Goal: Information Seeking & Learning: Learn about a topic

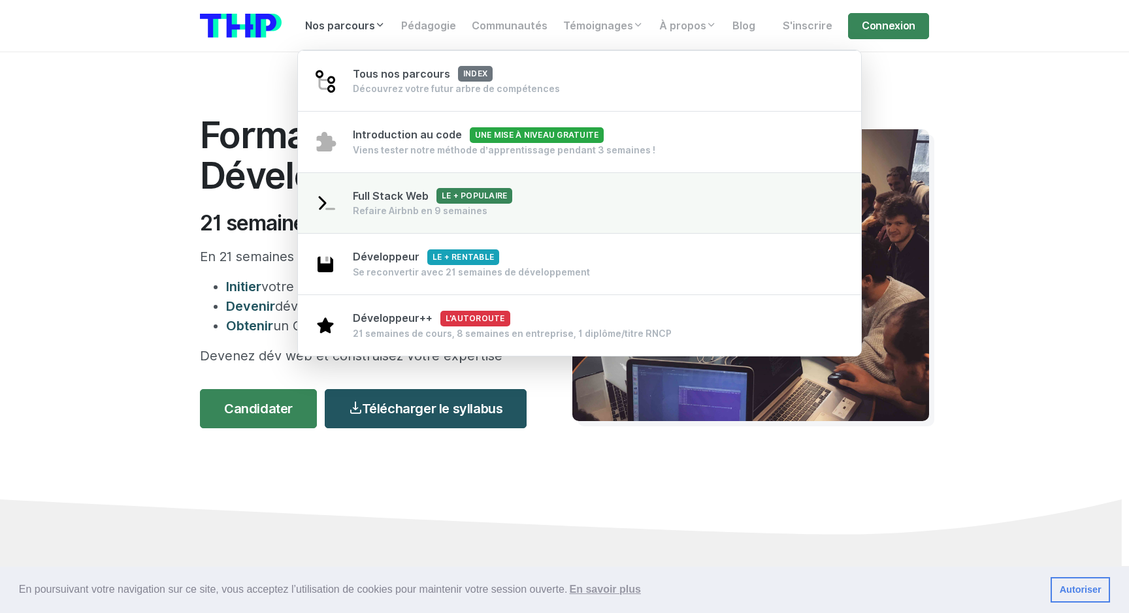
click at [589, 223] on link "Full Stack Web Le + populaire Refaire Airbnb en 9 semaines" at bounding box center [579, 203] width 563 height 62
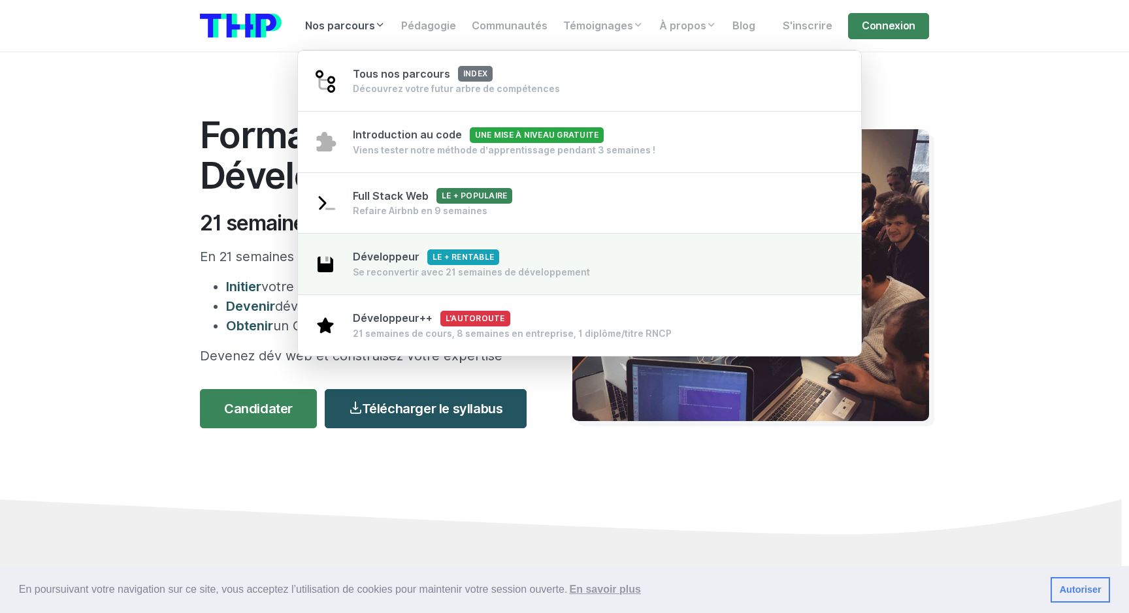
click at [585, 275] on link "Développeur Le + rentable Se reconvertir avec 21 semaines de développement" at bounding box center [579, 264] width 563 height 62
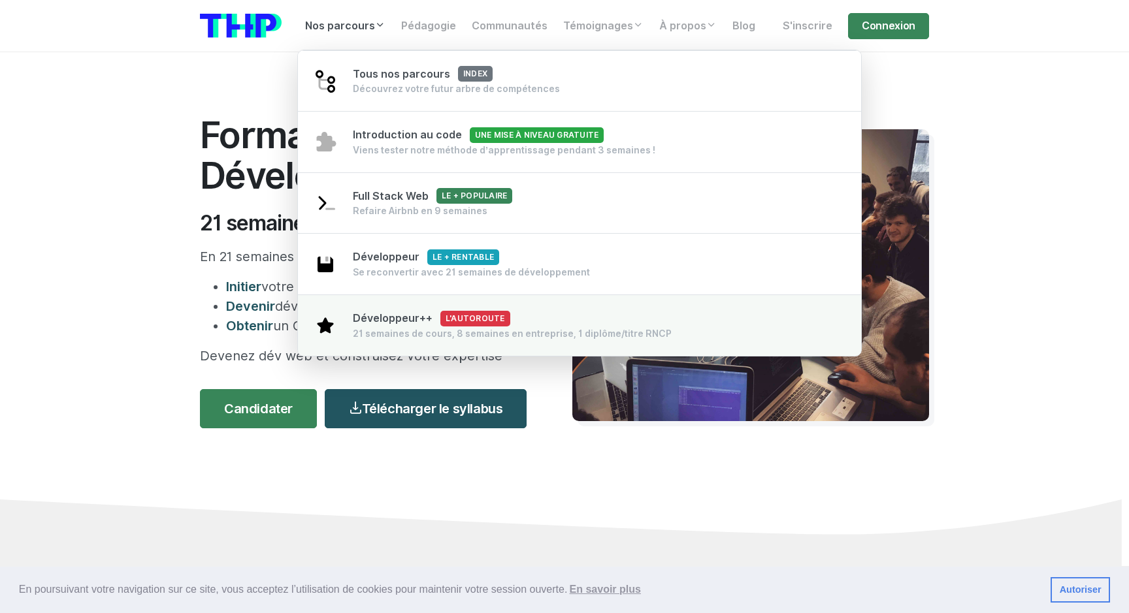
click at [541, 326] on div "Développeur++ L'autoroute 21 semaines de cours, 8 semaines en entreprise, 1 dip…" at bounding box center [512, 325] width 319 height 29
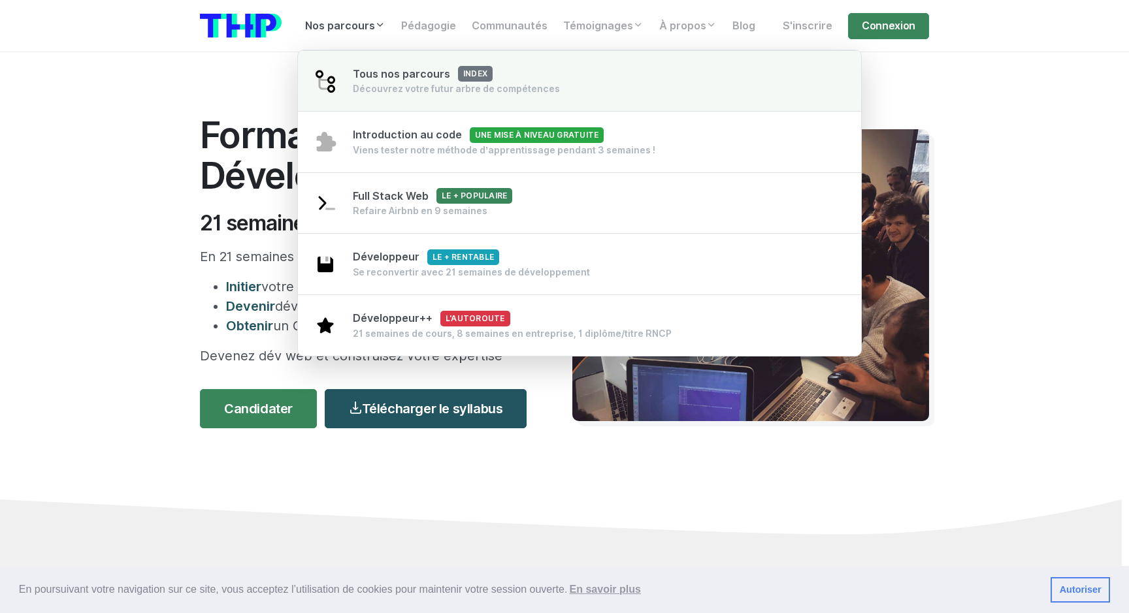
click at [545, 88] on div "Découvrez votre futur arbre de compétences" at bounding box center [456, 88] width 207 height 13
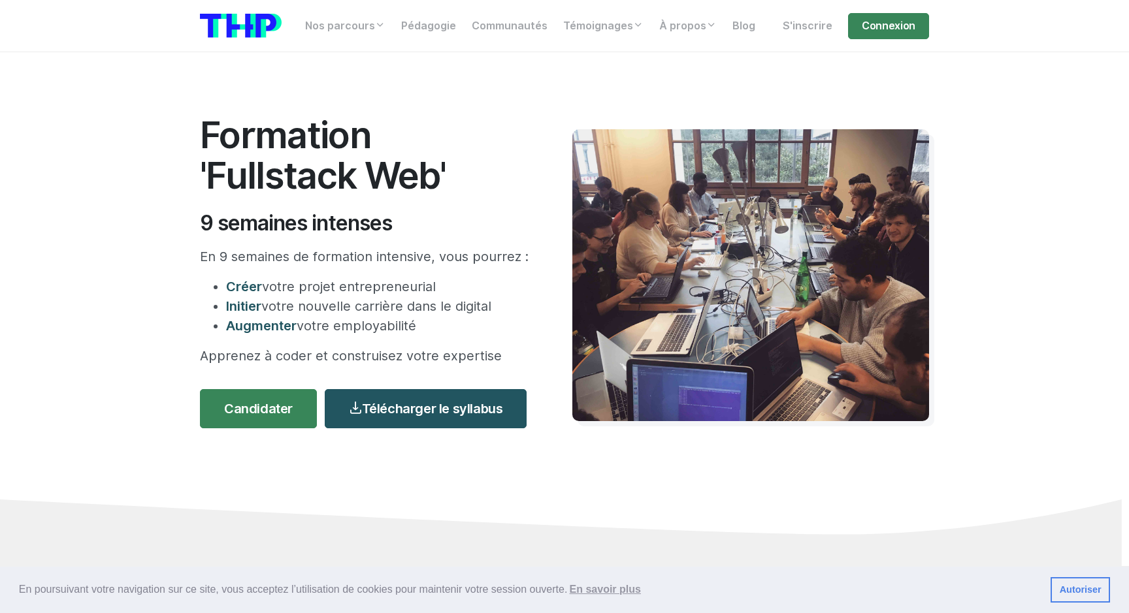
click at [982, 258] on section "Formation 'Fullstack Web' 9 semaines intenses En 9 semaines de formation intens…" at bounding box center [564, 309] width 1129 height 514
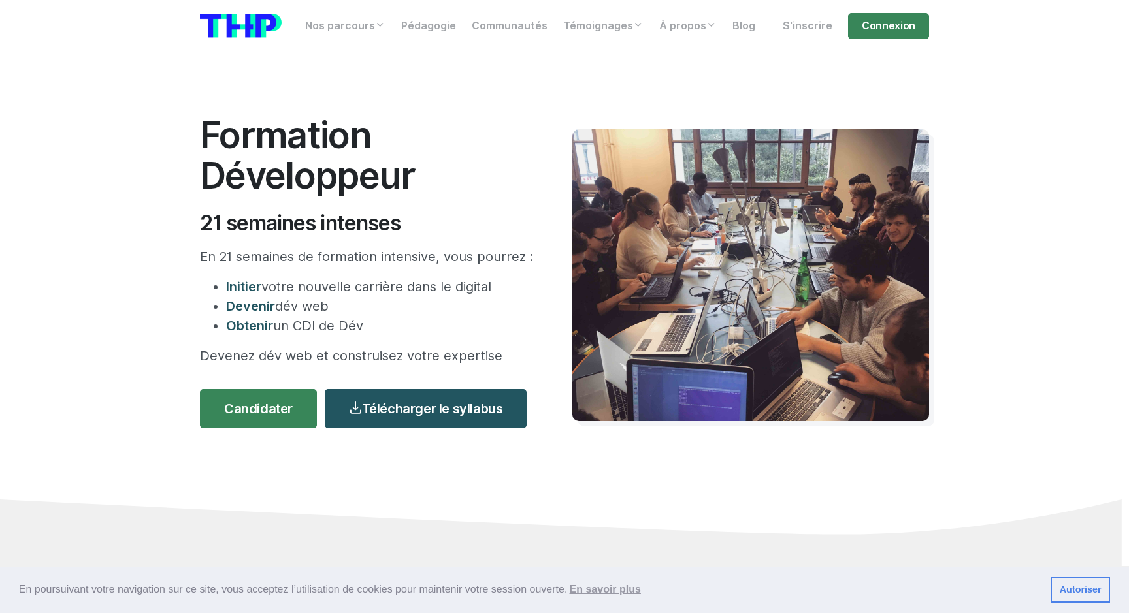
click at [998, 204] on section "Formation Développeur 21 semaines intenses En 21 semaines de formation intensiv…" at bounding box center [564, 309] width 1129 height 514
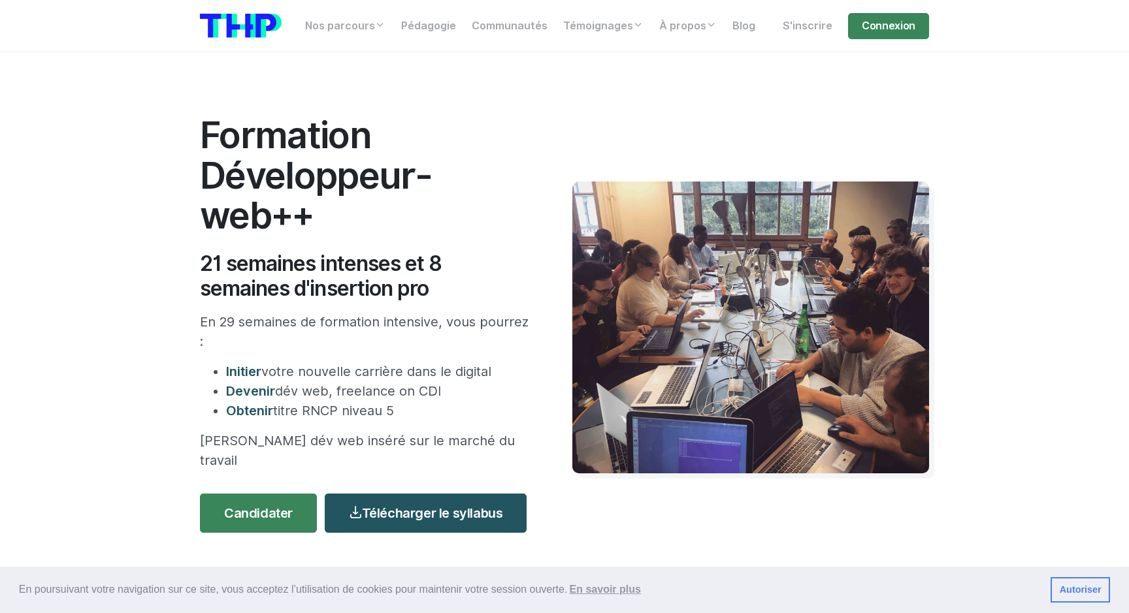
click at [998, 204] on section "Formation Développeur-web++ 21 semaines intenses et 8 semaines d'insertion pro …" at bounding box center [564, 361] width 1129 height 619
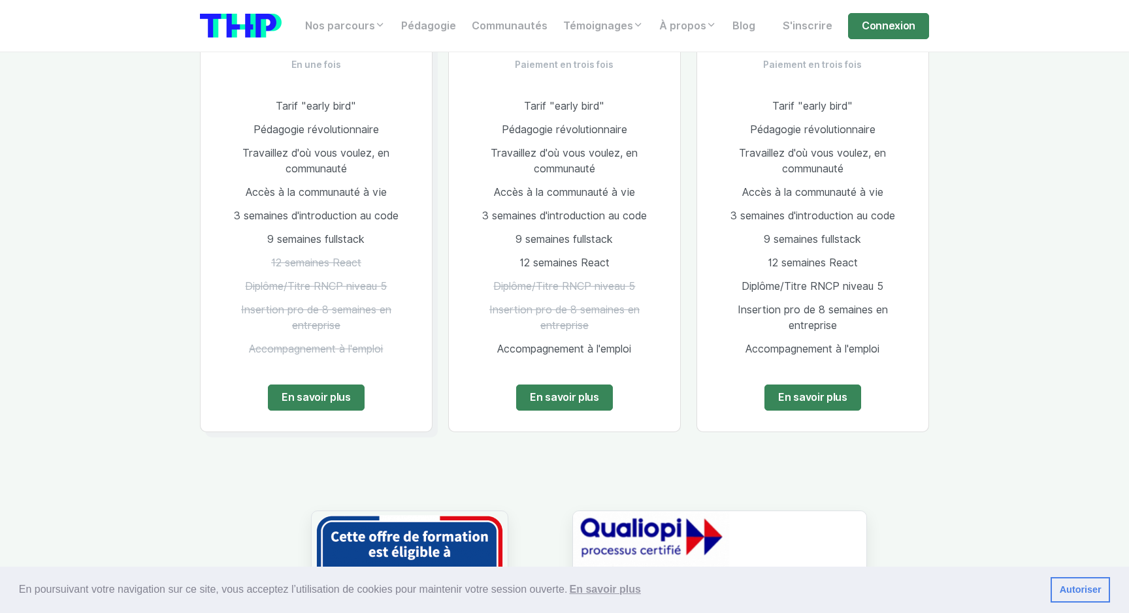
scroll to position [839, 0]
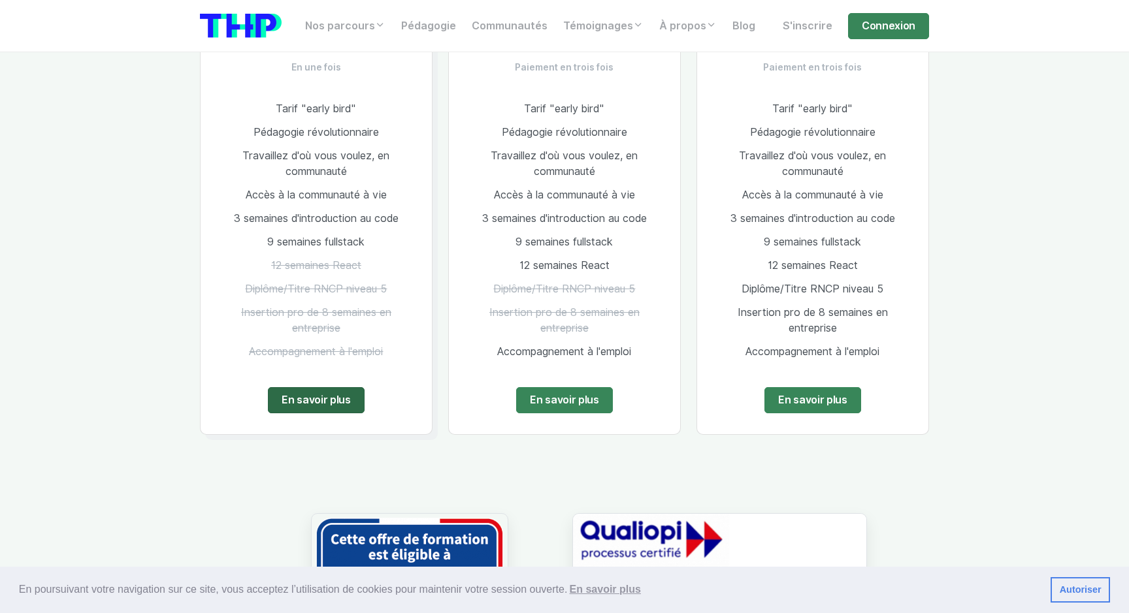
click at [337, 401] on link "En savoir plus" at bounding box center [316, 400] width 97 height 26
